Goal: Check status

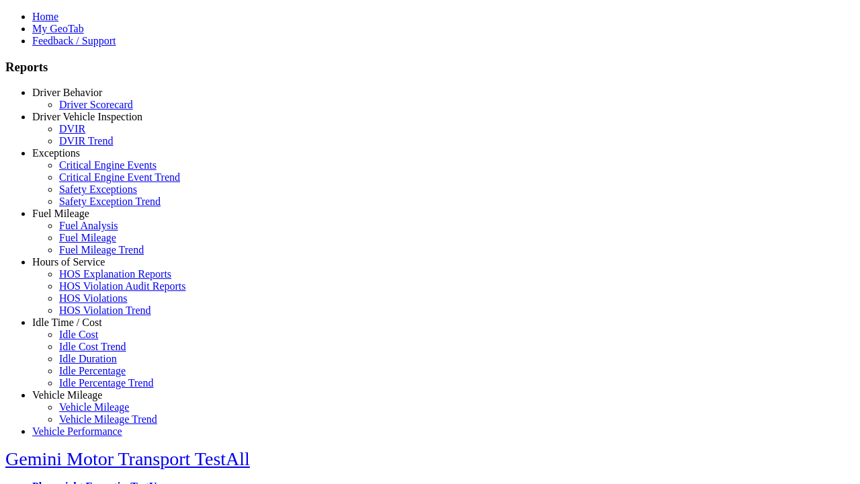
click at [77, 159] on link "Exceptions" at bounding box center [56, 152] width 48 height 11
click at [87, 183] on link "Critical Engine Event Trend" at bounding box center [119, 176] width 121 height 11
type input "*********"
